Goal: Task Accomplishment & Management: Complete application form

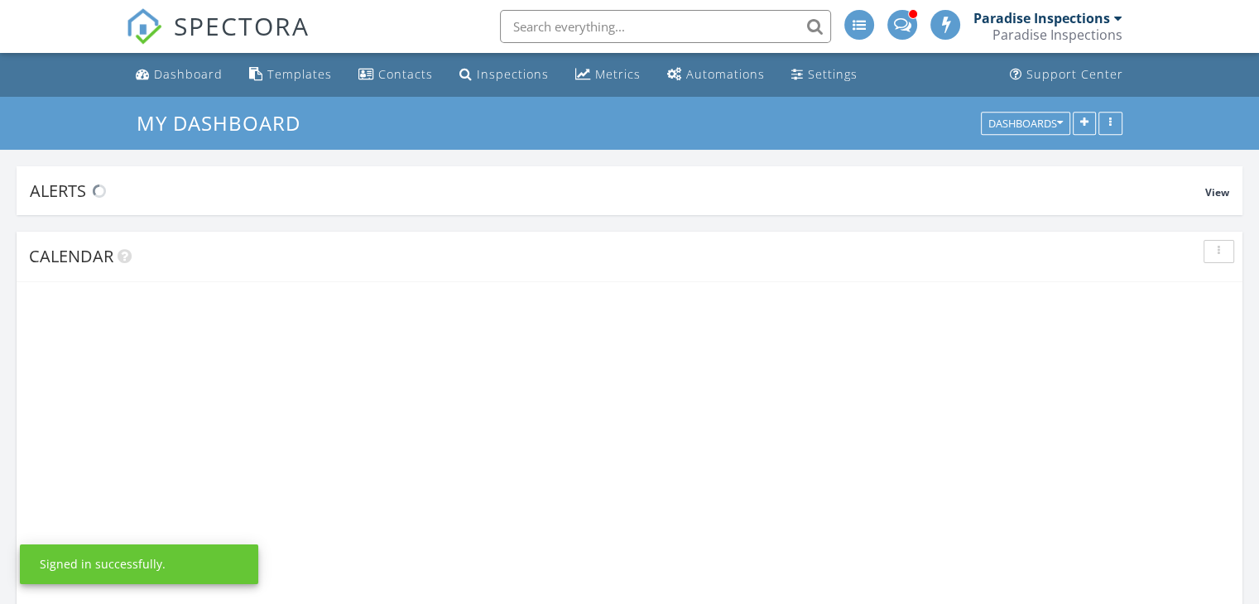
scroll to position [2526, 1285]
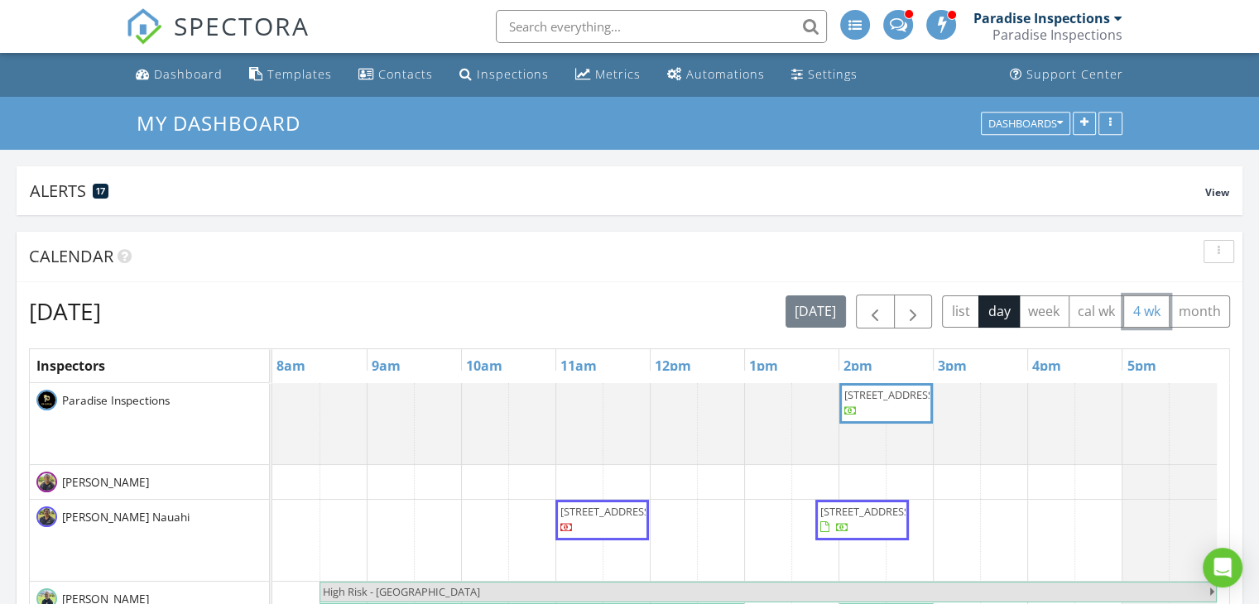
click at [1143, 313] on button "4 wk" at bounding box center [1147, 312] width 46 height 32
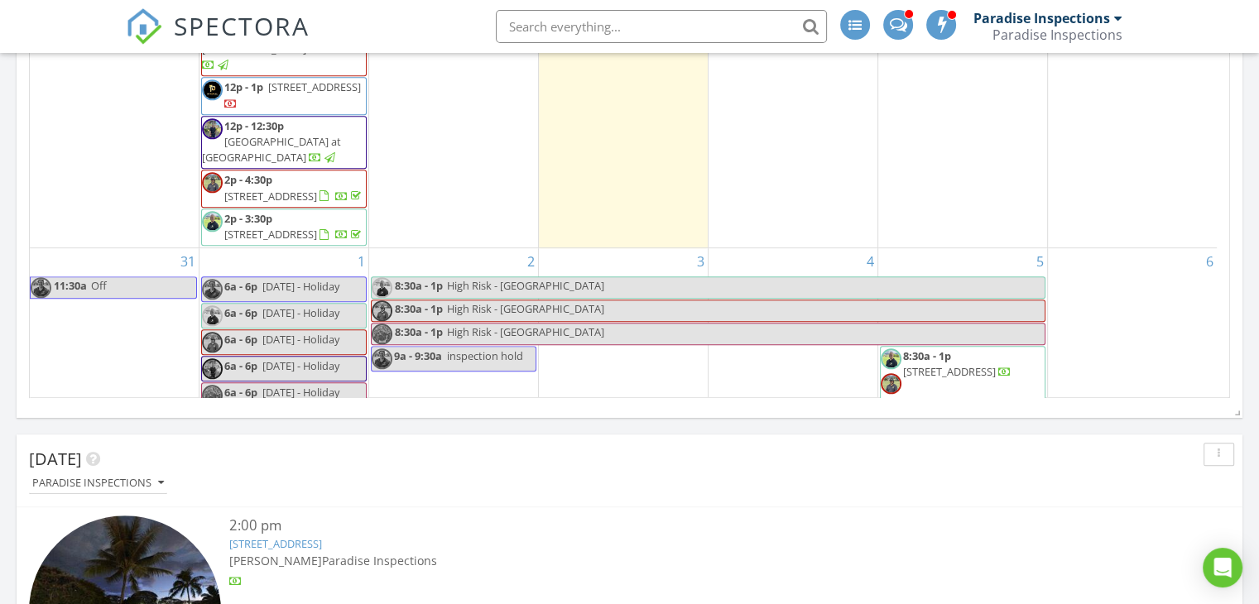
scroll to position [1384, 0]
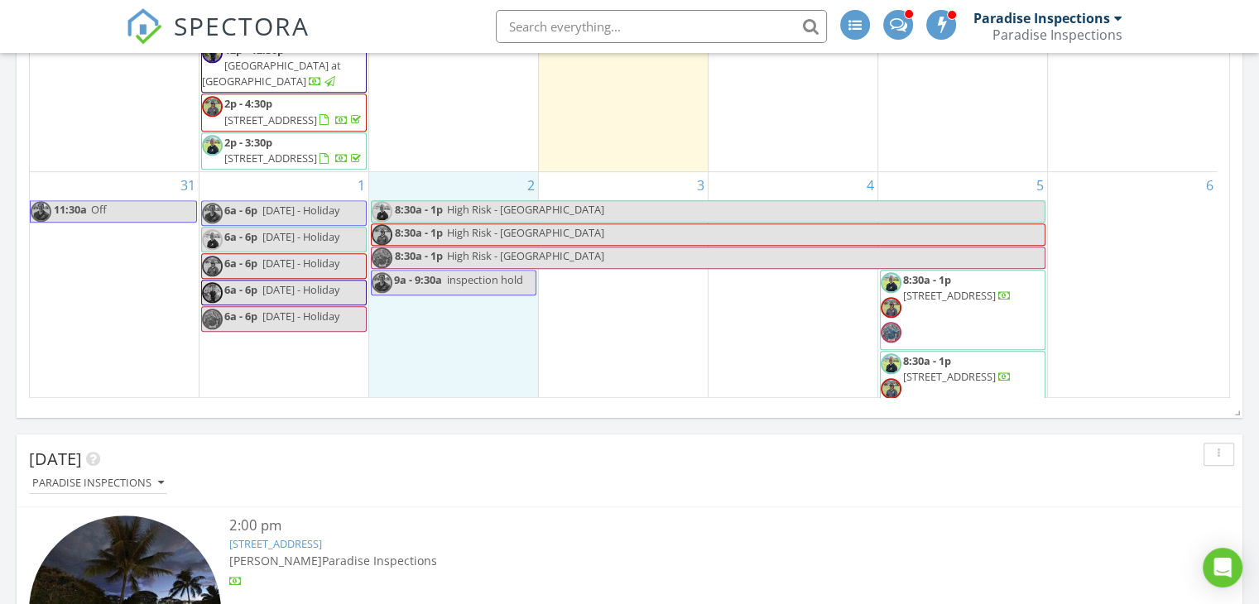
click at [467, 285] on div "2 8:30a - 1p High Risk - [GEOGRAPHIC_DATA] 8:30a - 1p High Risk - [GEOGRAPHIC_D…" at bounding box center [453, 302] width 169 height 260
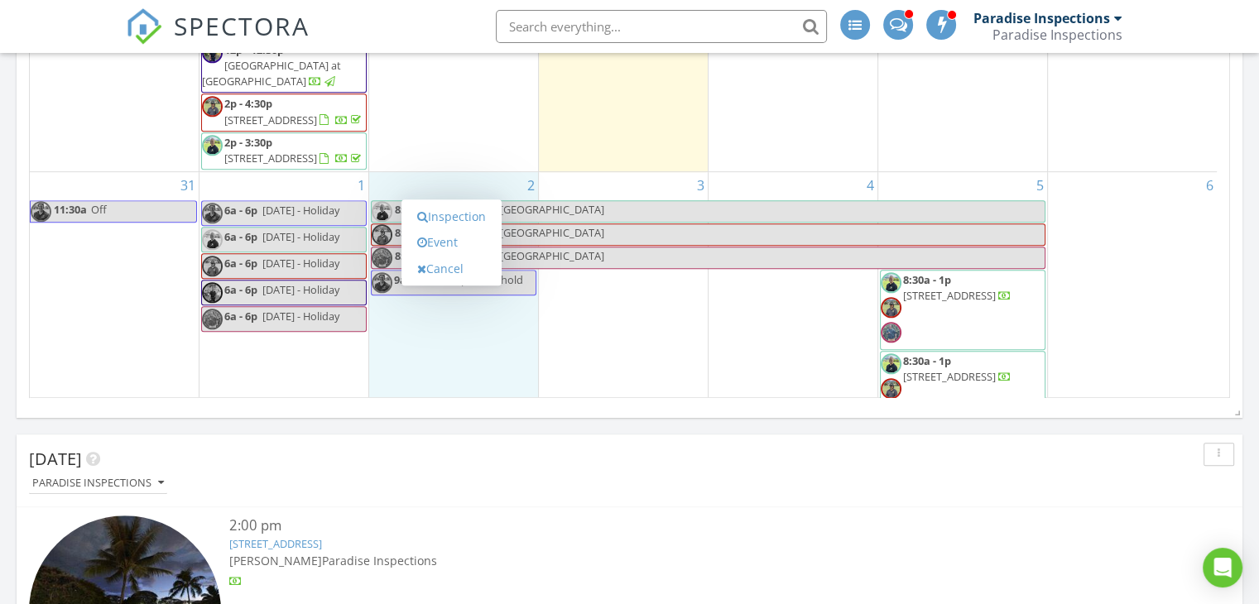
scroll to position [1408, 0]
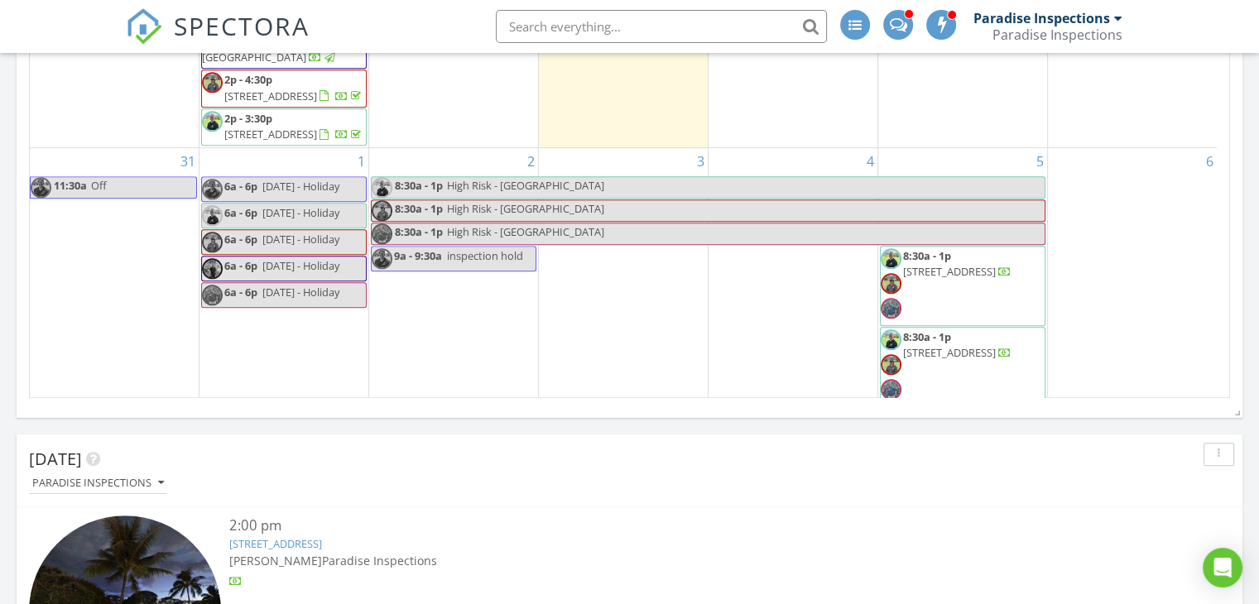
scroll to position [840, 0]
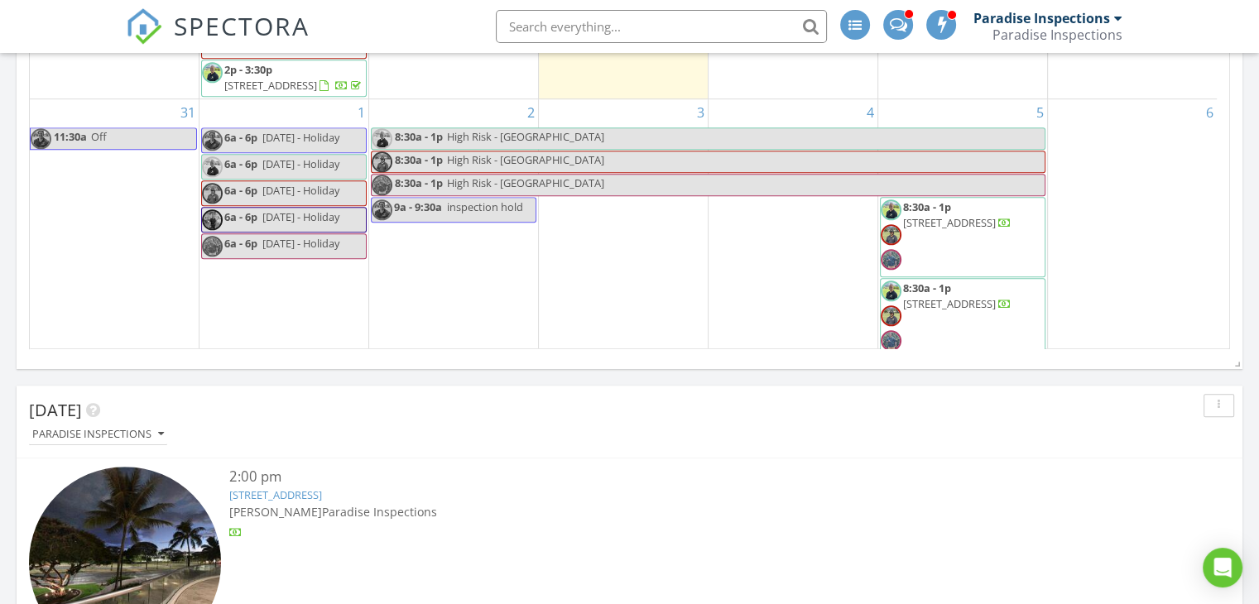
click at [477, 360] on div "9" at bounding box center [453, 393] width 169 height 66
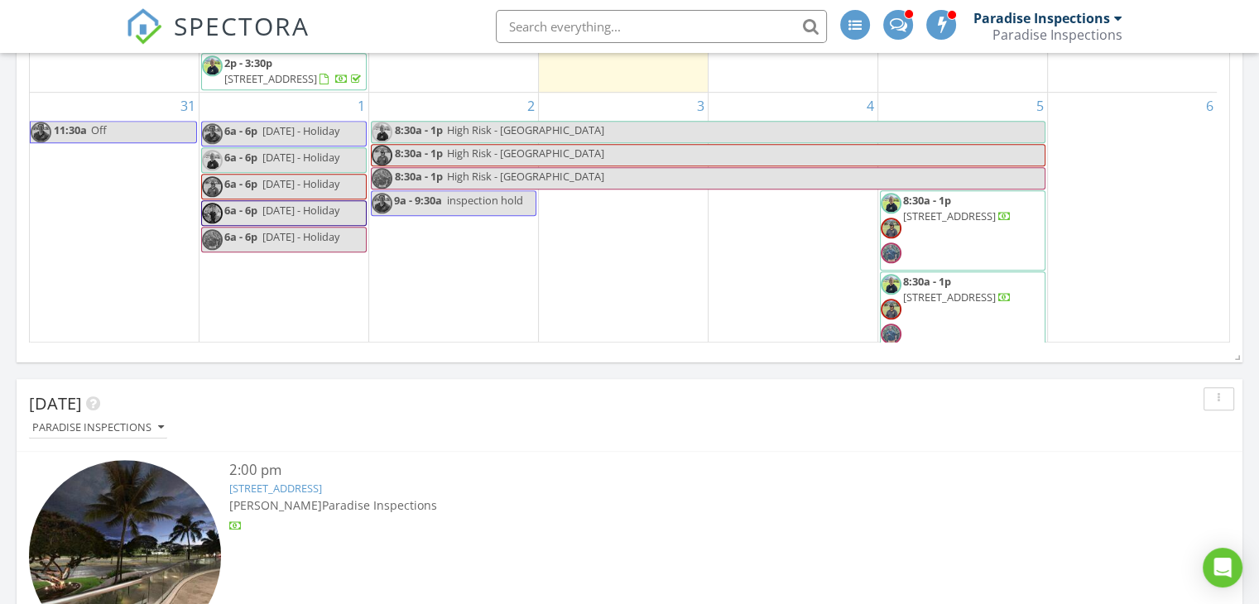
click at [470, 354] on div "9" at bounding box center [453, 387] width 169 height 66
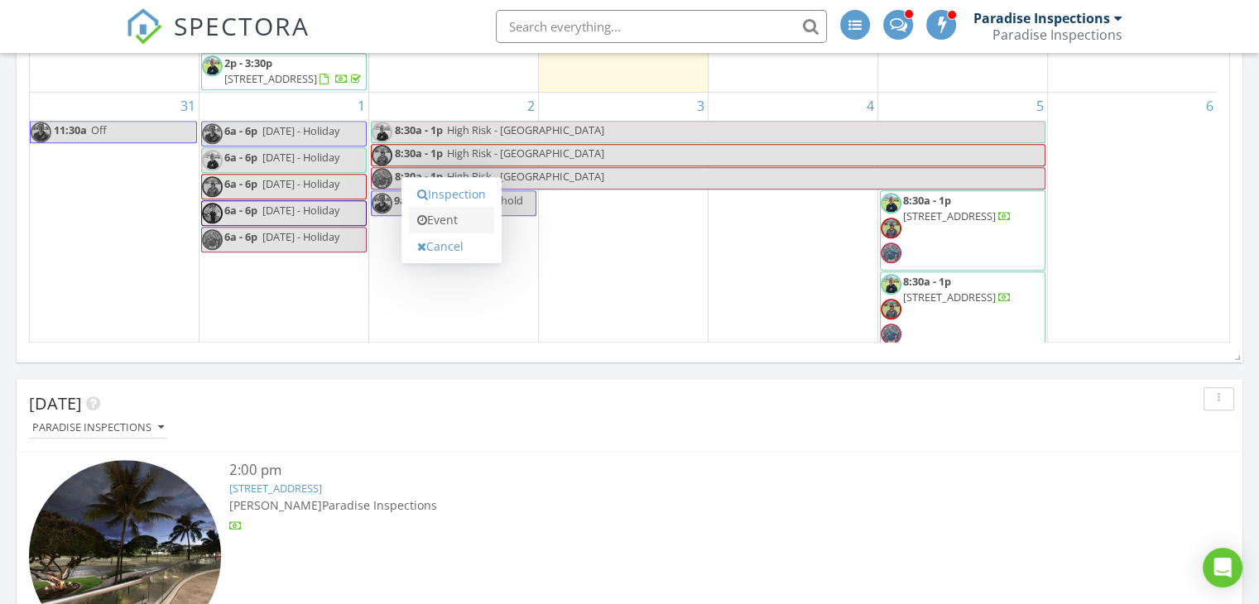
click at [462, 226] on link "Event" at bounding box center [451, 220] width 85 height 26
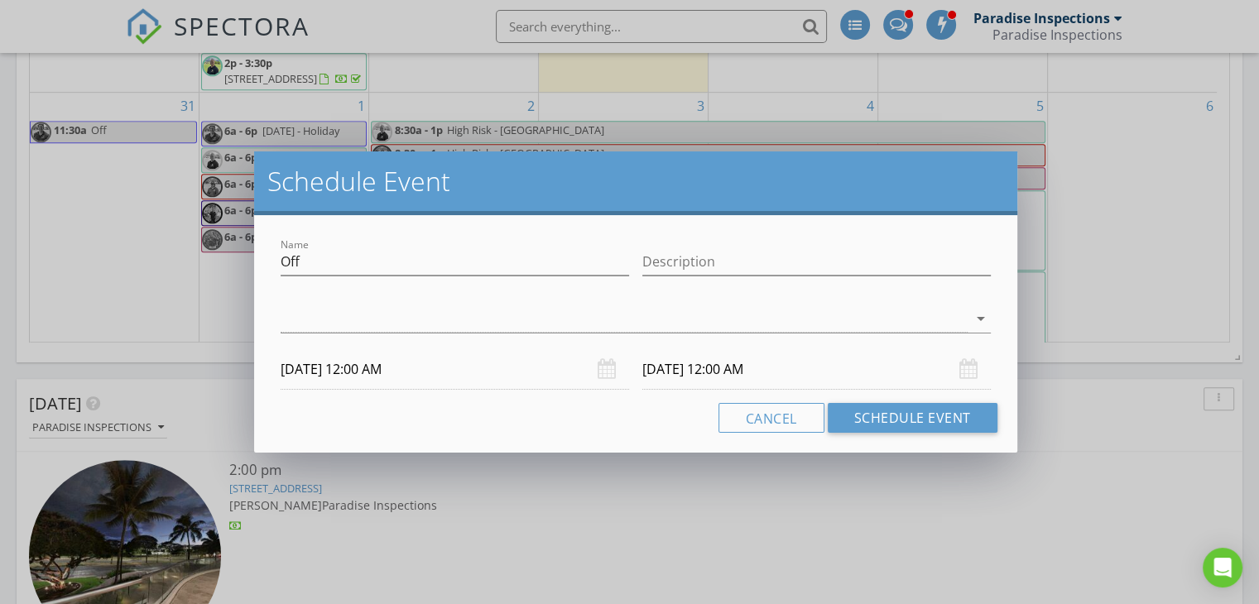
click at [462, 226] on div "Name Off Description arrow_drop_down [DATE] 12:00 AM [DATE] 12:00 AM Cancel Sch…" at bounding box center [635, 334] width 763 height 238
click at [431, 252] on input "Off" at bounding box center [455, 261] width 349 height 27
type input "O"
type input "Training - Asphalt"
type input "Virtual Class"
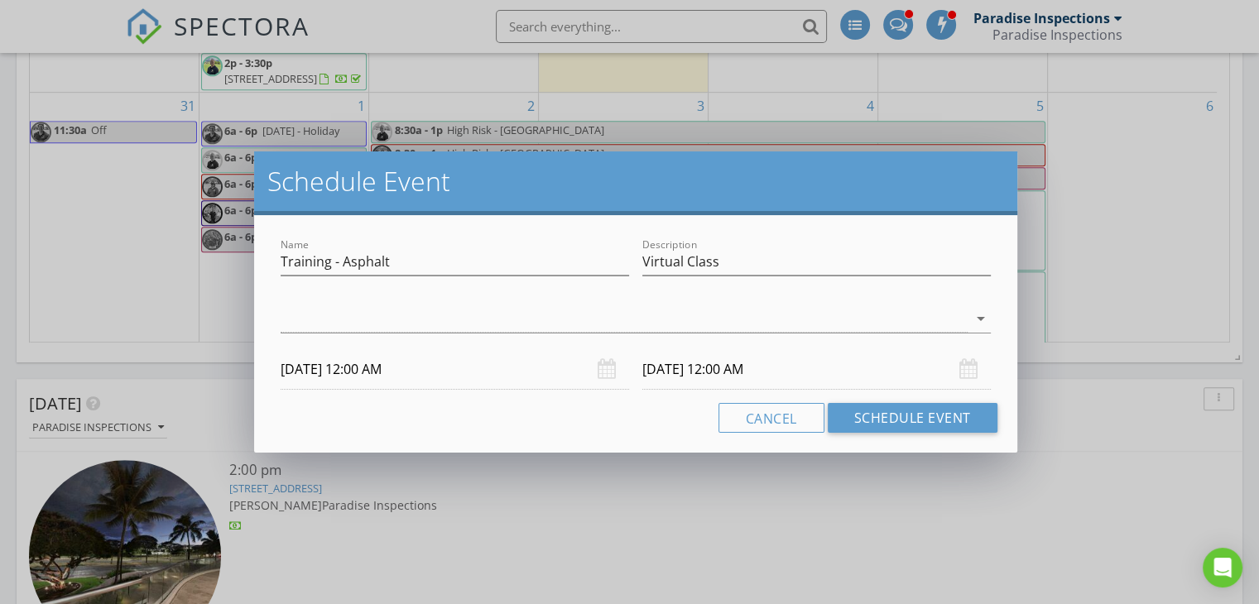
click at [636, 334] on div "arrow_drop_down" at bounding box center [636, 328] width 710 height 44
click at [657, 306] on div at bounding box center [624, 319] width 687 height 27
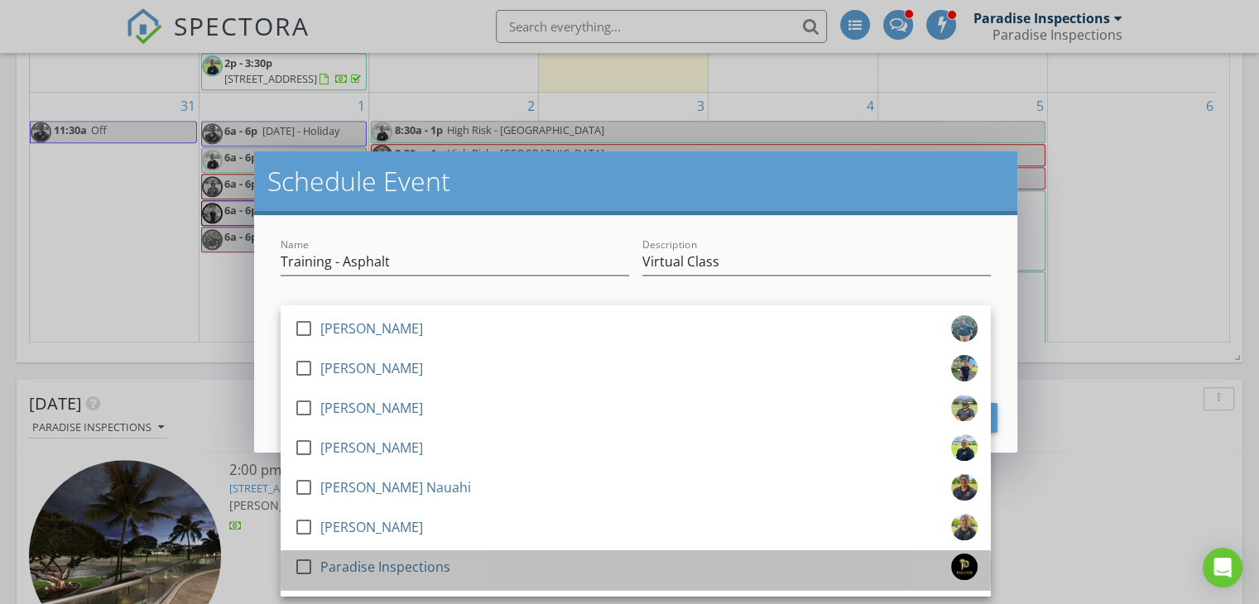
click at [324, 567] on div "Paradise Inspections" at bounding box center [385, 567] width 130 height 26
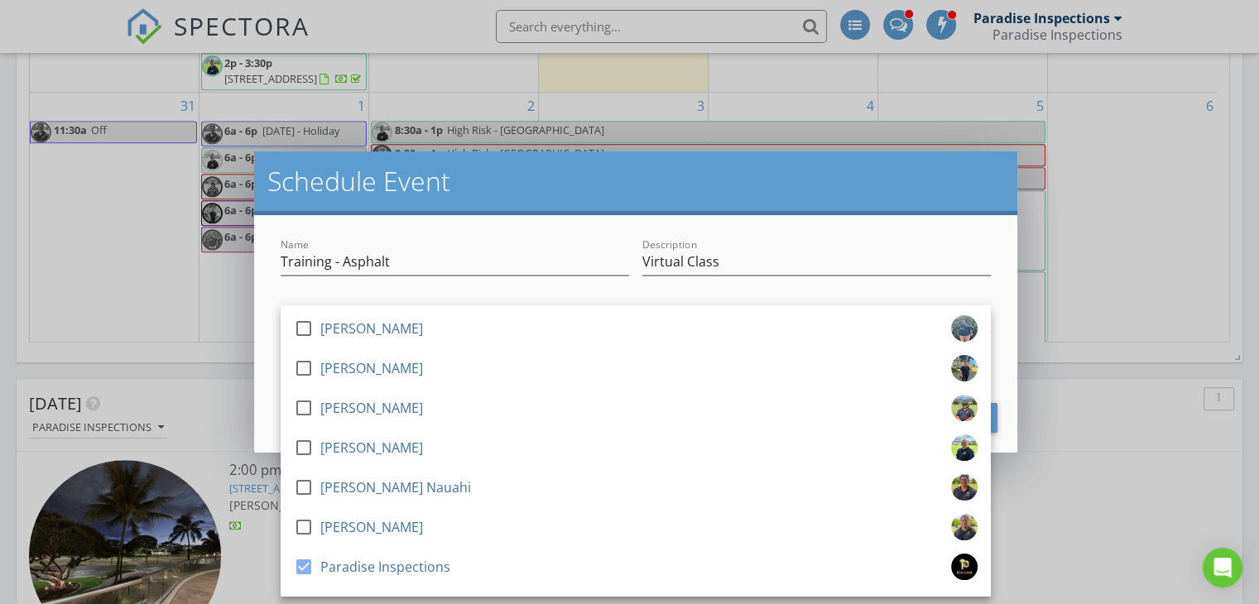
click at [536, 247] on div "Name Training - Asphalt" at bounding box center [455, 265] width 349 height 54
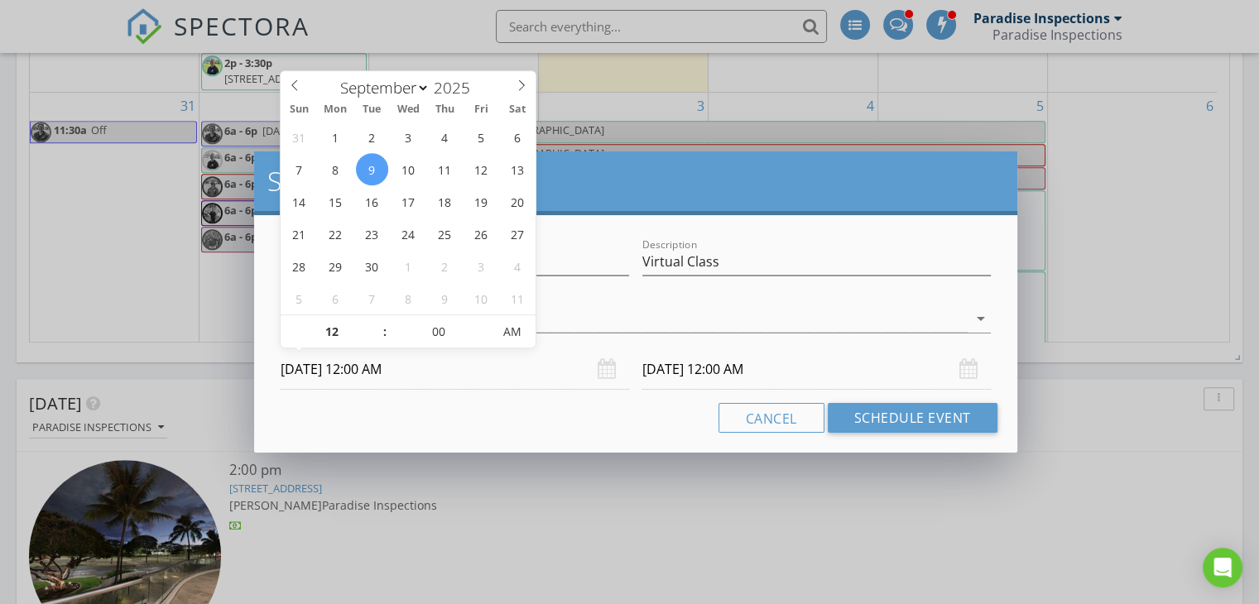
click at [390, 363] on input "[DATE] 12:00 AM" at bounding box center [455, 369] width 349 height 41
type input "[DATE] 12:00 AM"
type input "09"
type input "[DATE] 9:00 AM"
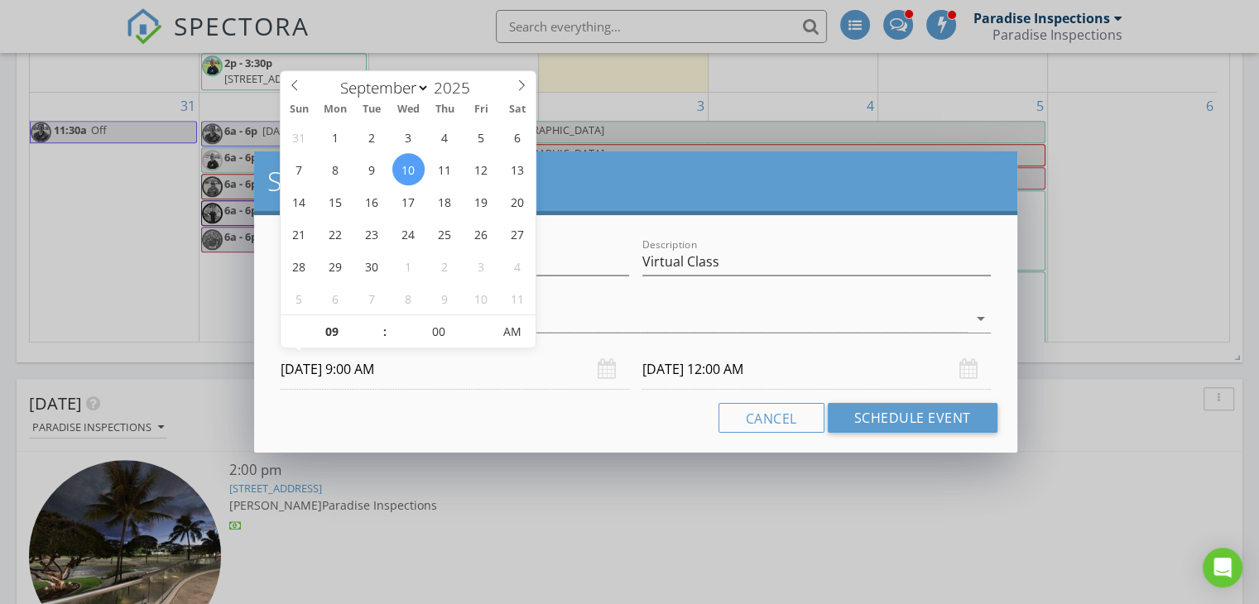
click at [416, 408] on div "Cancel Schedule Event" at bounding box center [636, 418] width 724 height 30
type input "09"
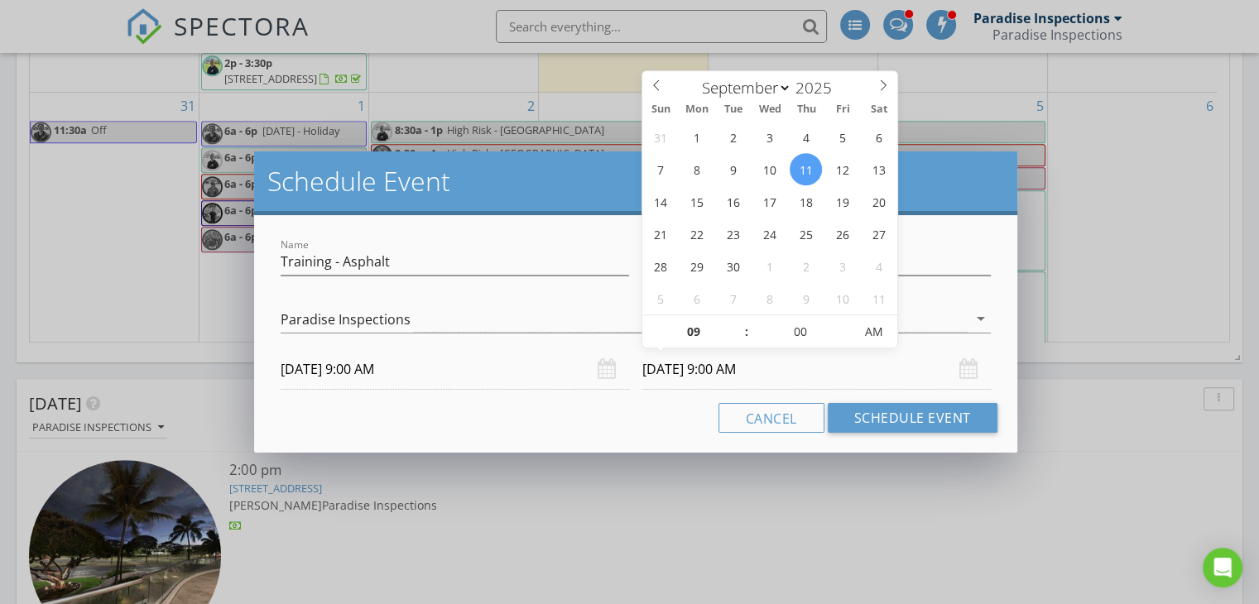
click at [819, 372] on input "[DATE] 9:00 AM" at bounding box center [817, 369] width 349 height 41
type input "[DATE] 9:00 AM"
type input "11"
type input "[DATE] 11:00 AM"
click at [599, 395] on div "Name Training - Asphalt Description Virtual Class check_box_outline_blank Shand…" at bounding box center [635, 334] width 763 height 238
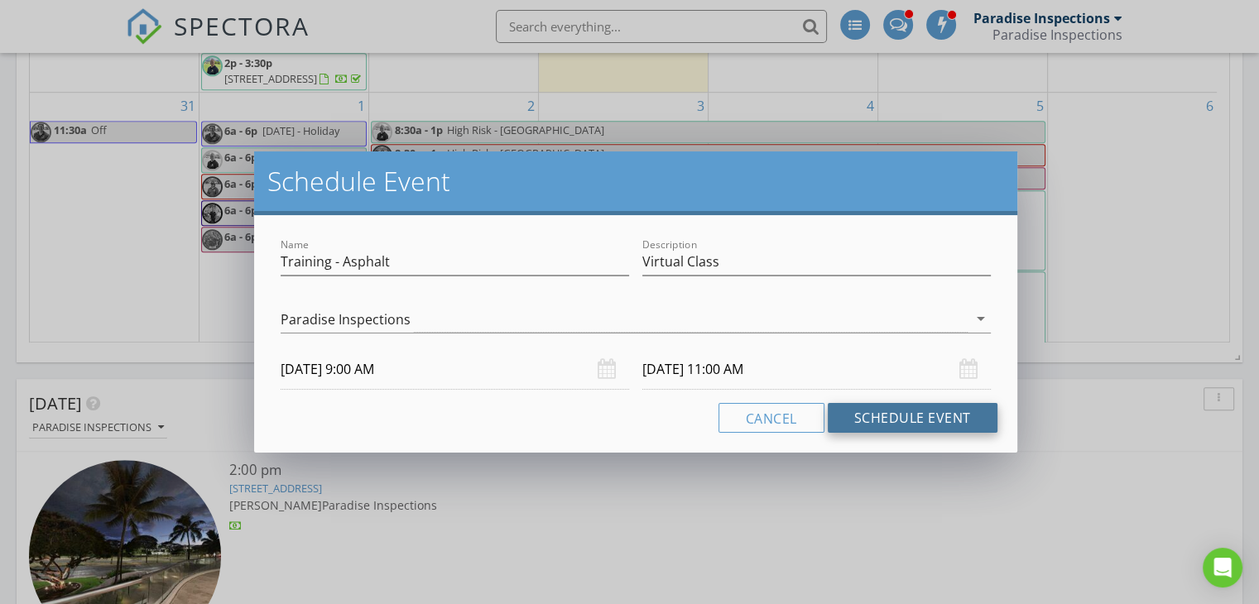
click at [877, 417] on button "Schedule Event" at bounding box center [913, 418] width 170 height 30
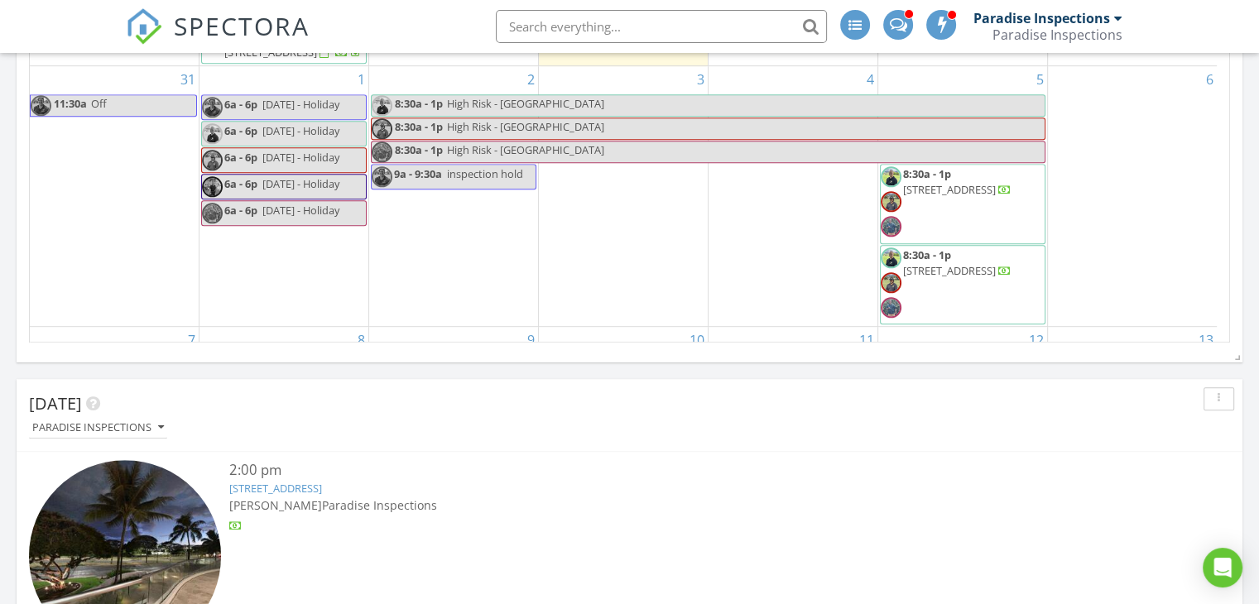
scroll to position [917, 0]
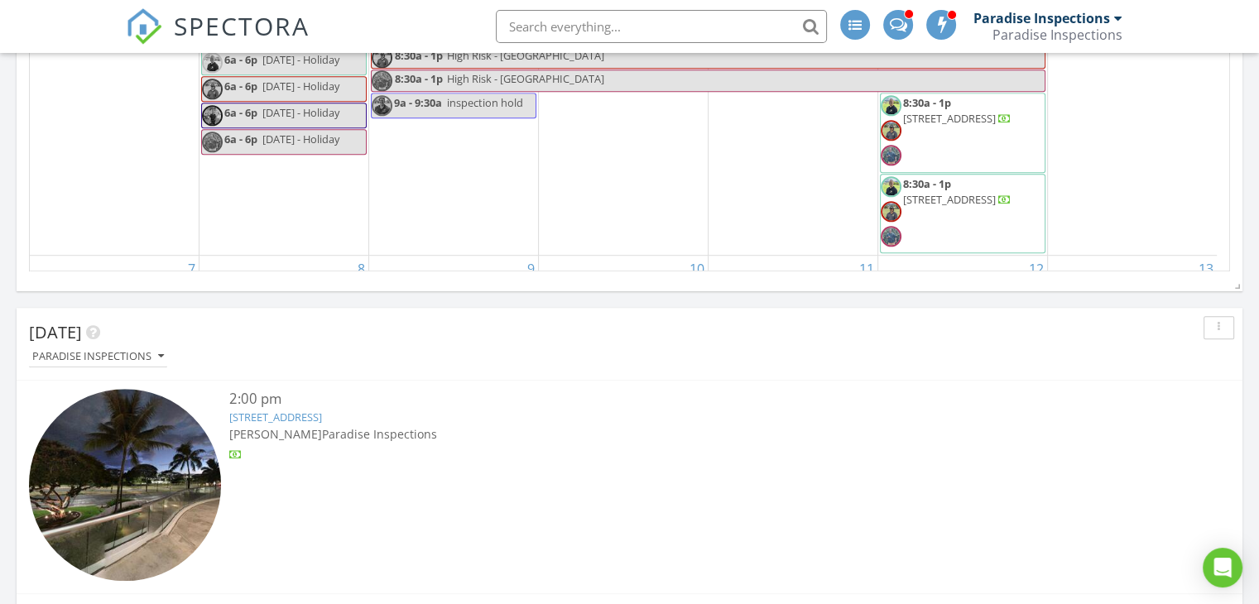
click at [749, 412] on div "[STREET_ADDRESS]" at bounding box center [679, 418] width 901 height 16
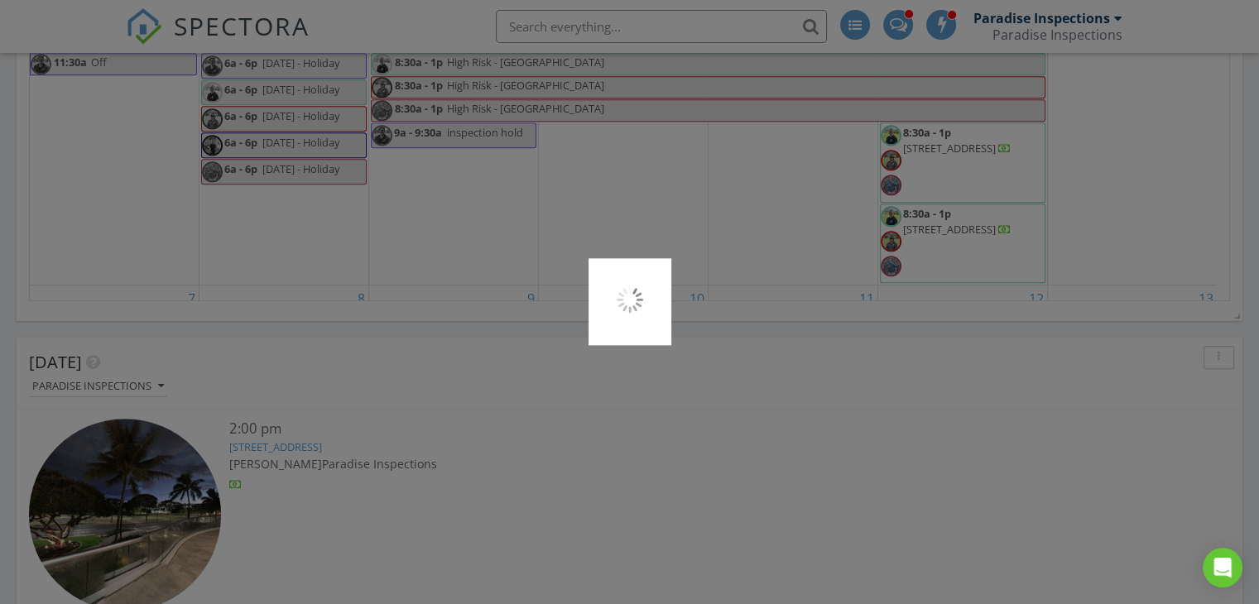
scroll to position [888, 0]
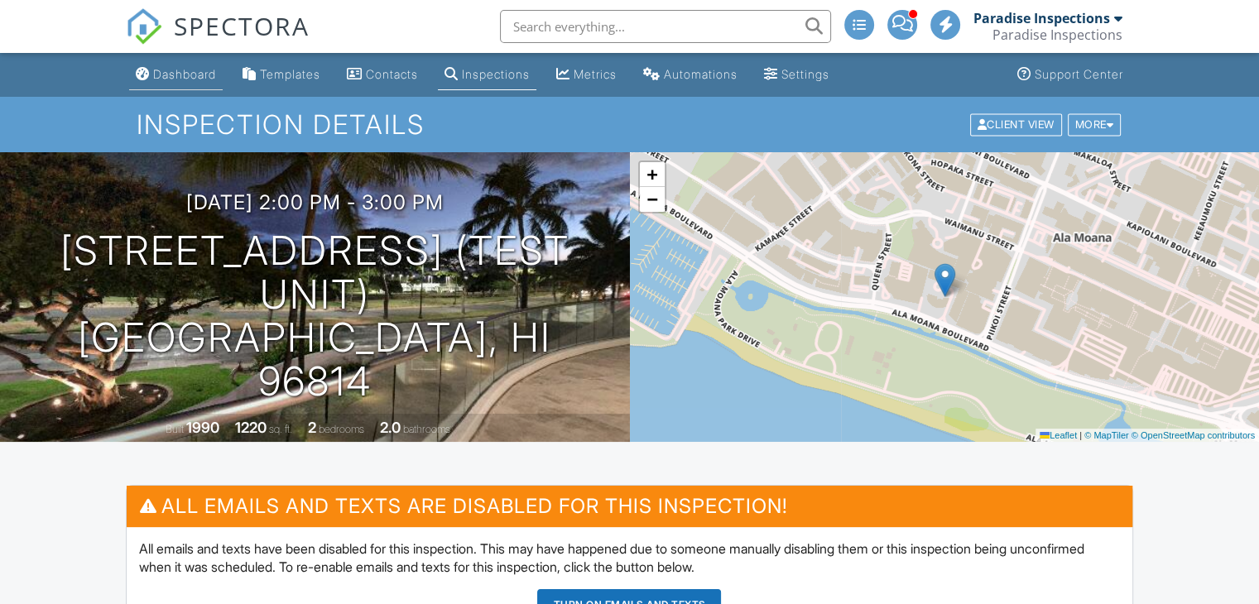
click at [201, 81] on link "Dashboard" at bounding box center [176, 75] width 94 height 31
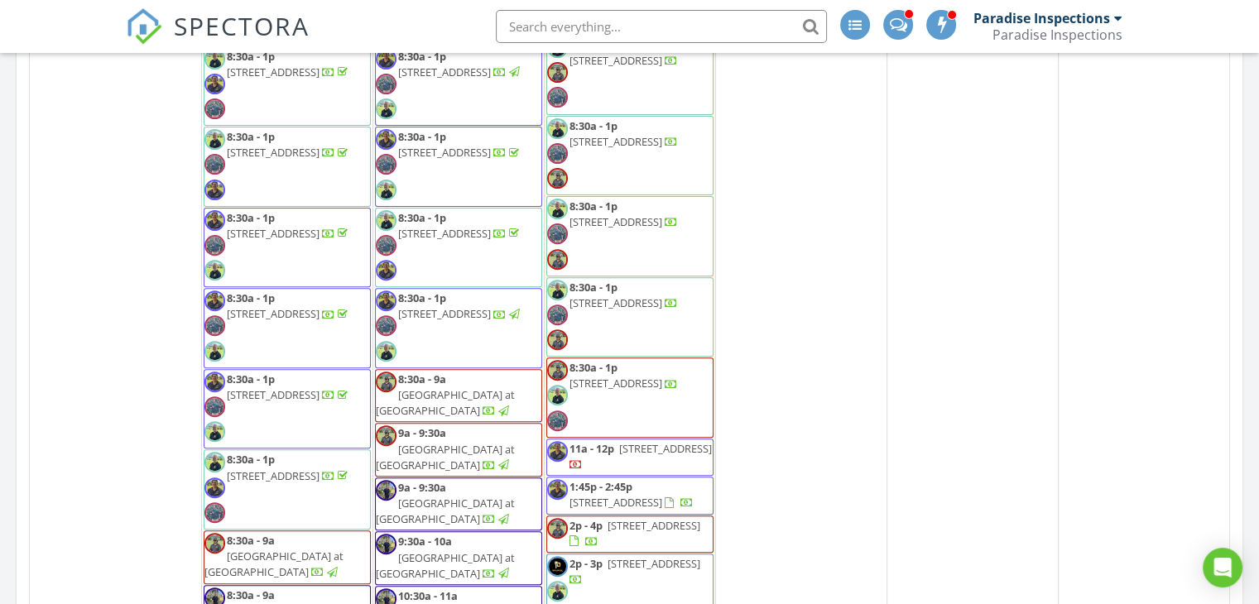
scroll to position [609, 0]
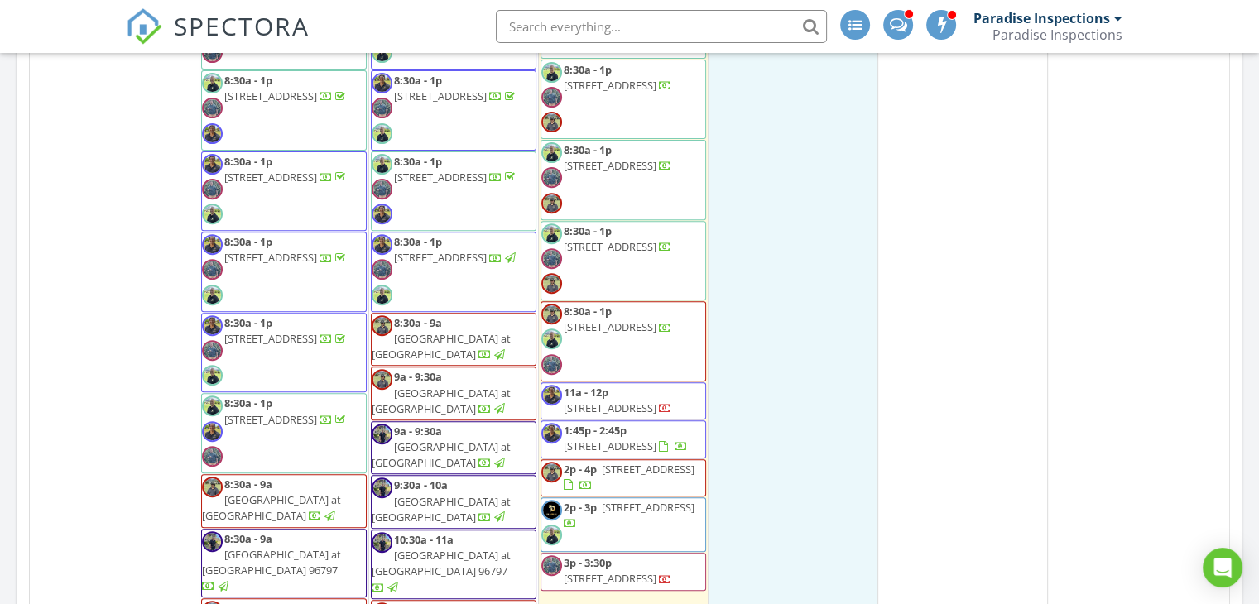
click at [758, 202] on div "28 9a - 10a High Risk - Waikiki Landmark 2p - 3:30p 1617 Ke’eaumoku St 1803, Ho…" at bounding box center [793, 382] width 169 height 1972
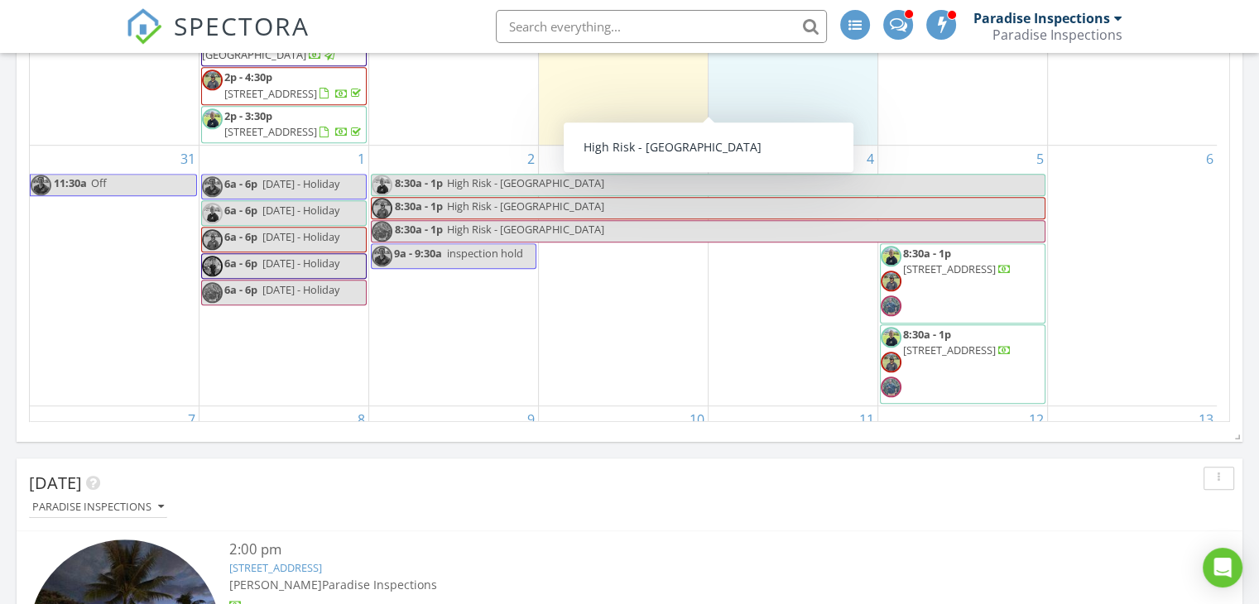
scroll to position [815, 0]
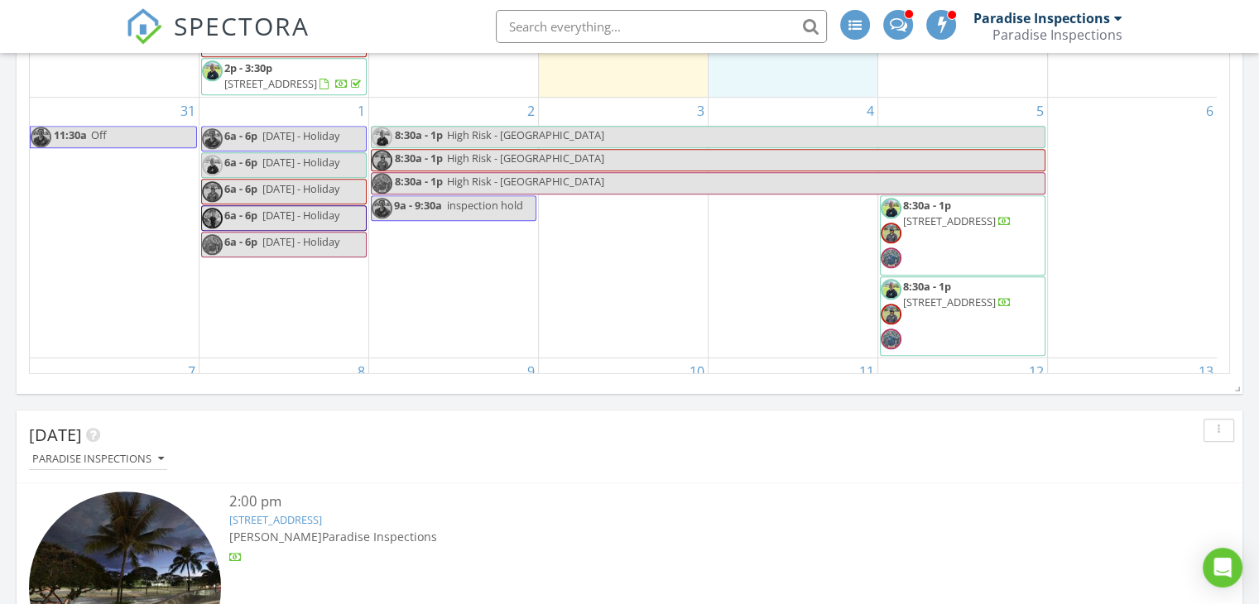
click at [806, 445] on div "[DATE]" at bounding box center [617, 435] width 1177 height 25
